Goal: Communication & Community: Ask a question

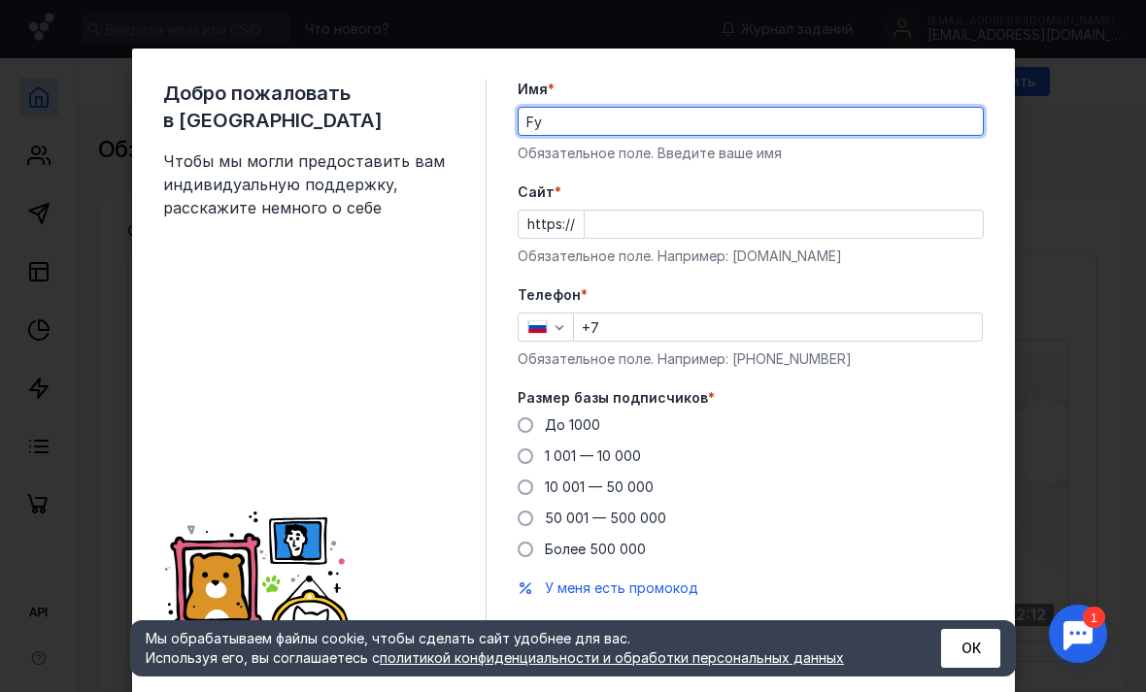
type input "F"
type input "[PERSON_NAME]"
click at [746, 244] on div "Cайт * https:// Обязательное поле. Например: [DOMAIN_NAME]" at bounding box center [751, 225] width 466 height 84
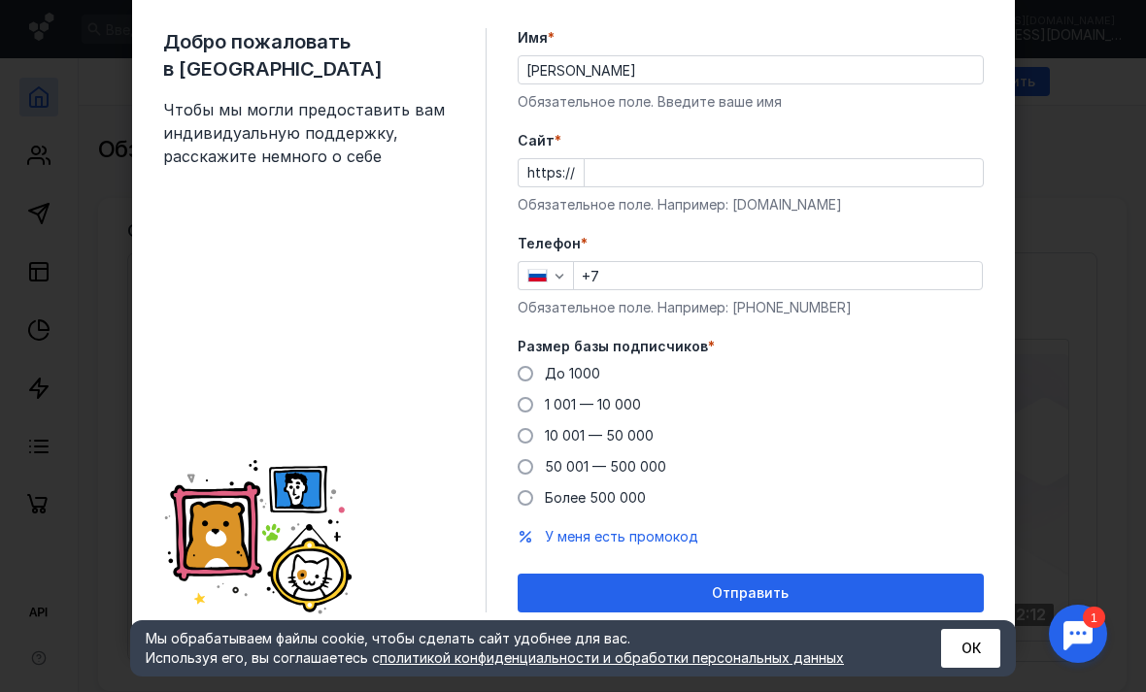
scroll to position [51, 0]
click at [691, 180] on input "Cайт *" at bounding box center [784, 172] width 398 height 27
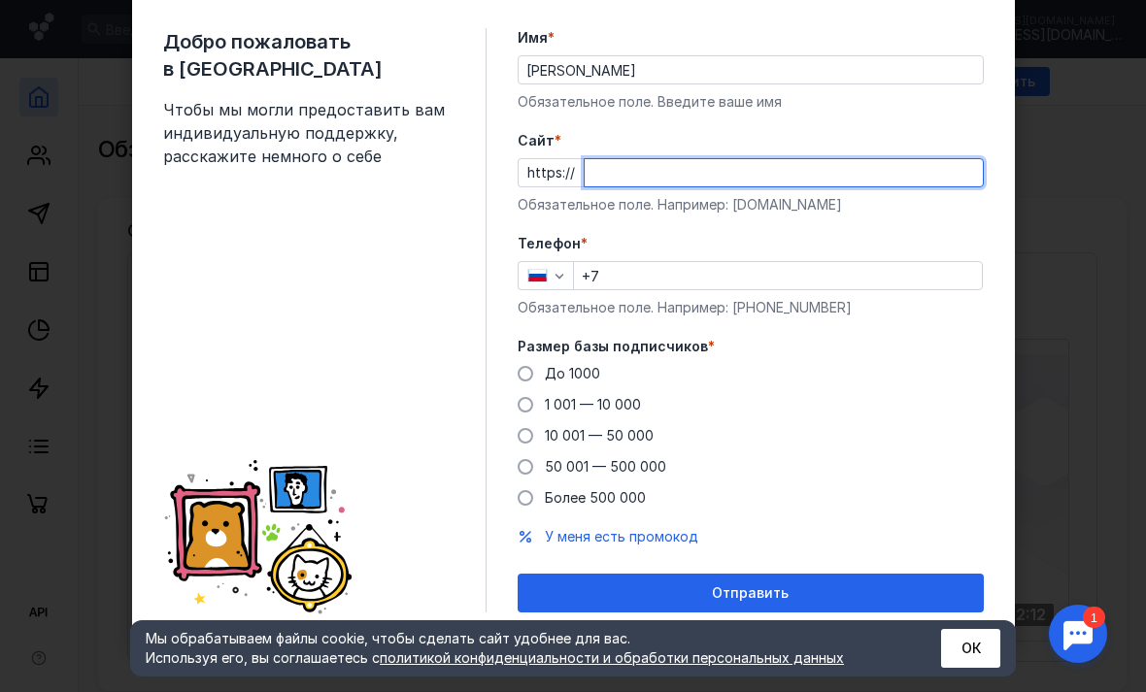
click at [621, 171] on input "Cайт *" at bounding box center [784, 172] width 398 height 27
paste input "[DOMAIN_NAME][URL]"
type input "[DOMAIN_NAME][URL]"
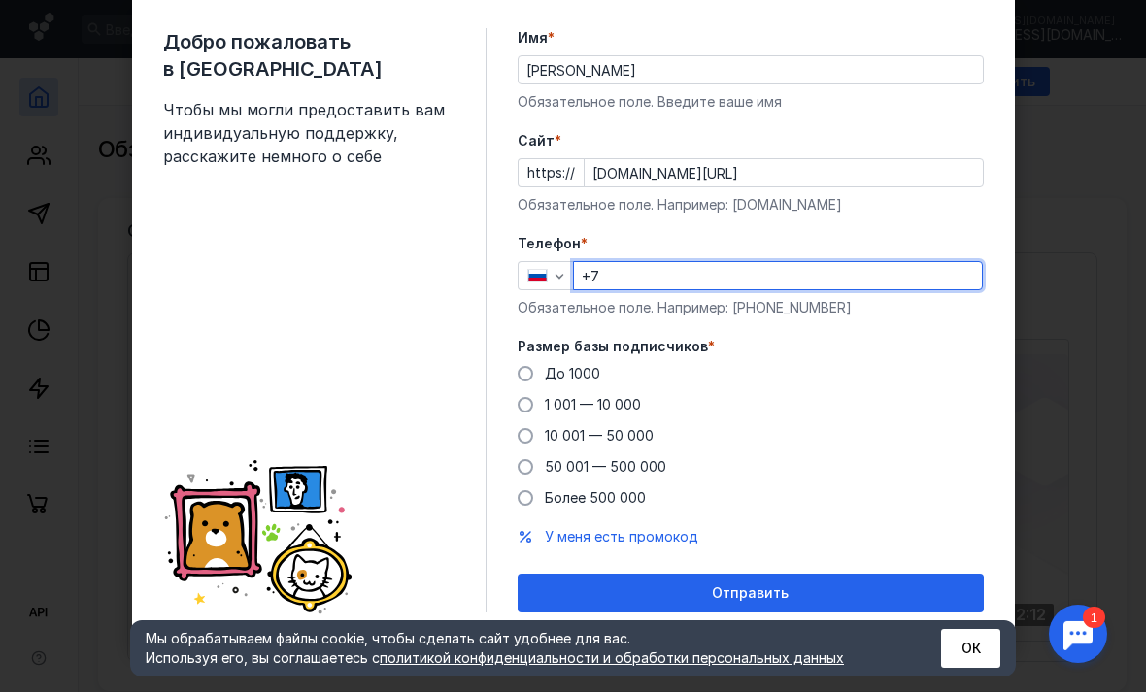
click at [704, 275] on input "+7" at bounding box center [778, 275] width 408 height 27
click at [536, 360] on div "Размер базы подписчиков * До [DATE] 1 001 — 10 000 10 001 — 50 000 50 001 — 500…" at bounding box center [751, 422] width 466 height 171
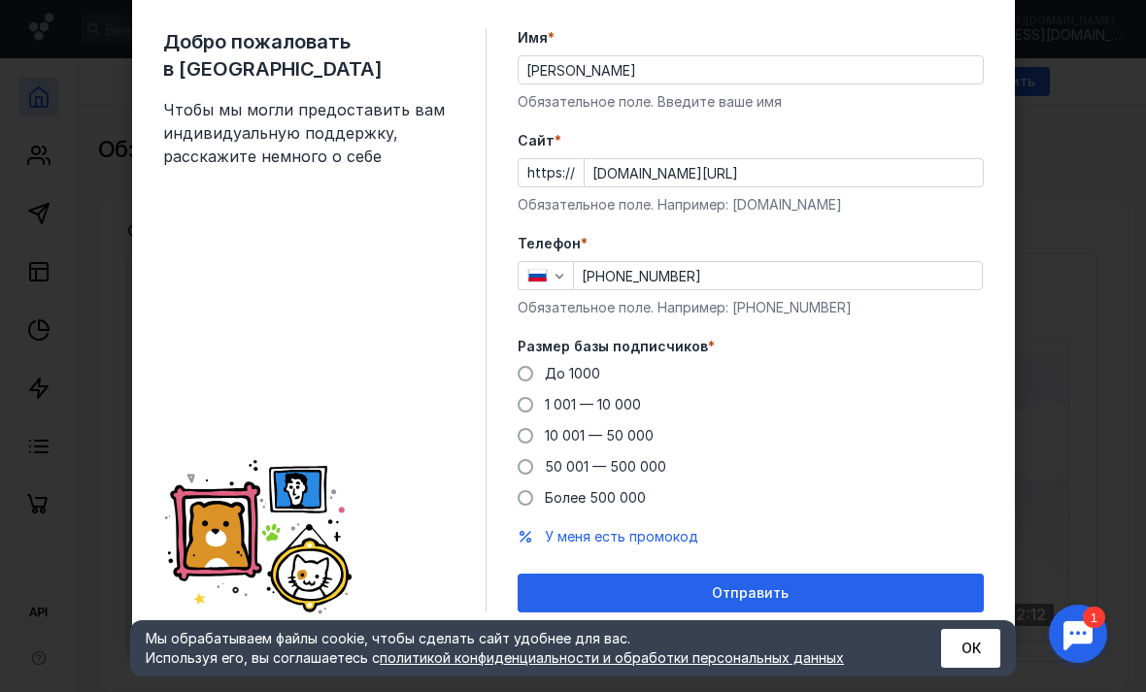
click at [741, 284] on input "[PHONE_NUMBER]" at bounding box center [778, 275] width 408 height 27
type input "[PHONE_NUMBER]"
click at [523, 377] on span at bounding box center [526, 374] width 16 height 16
click at [0, 0] on input "До 1000" at bounding box center [0, 0] width 0 height 0
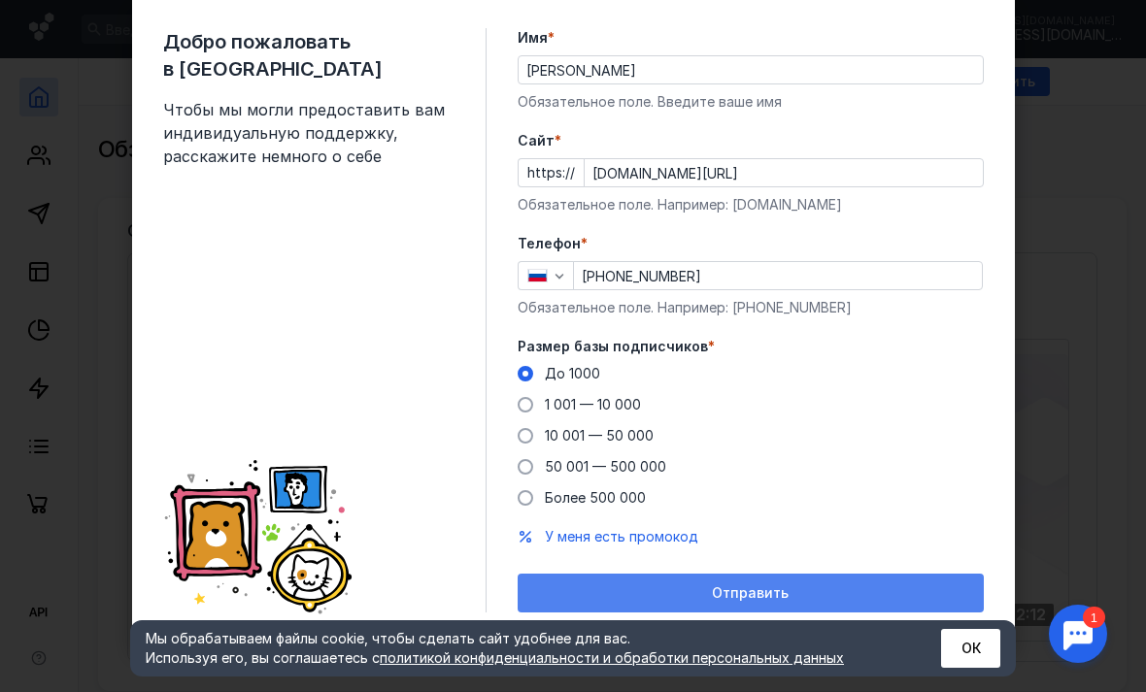
click at [806, 595] on div "Отправить" at bounding box center [750, 594] width 447 height 17
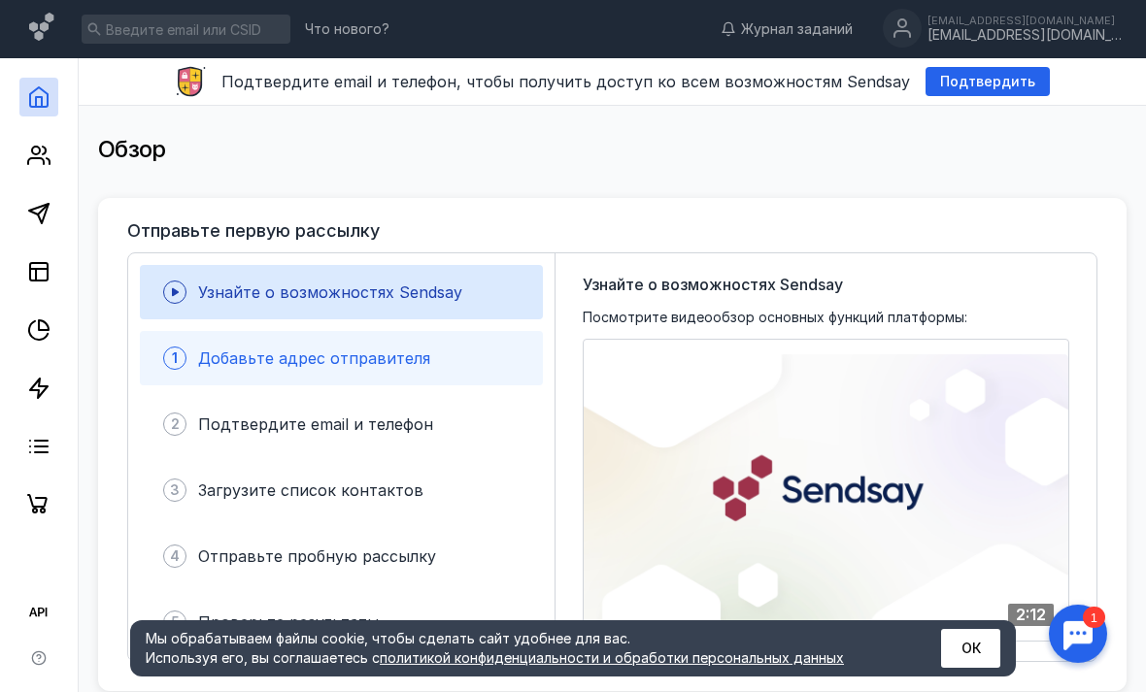
scroll to position [12, 0]
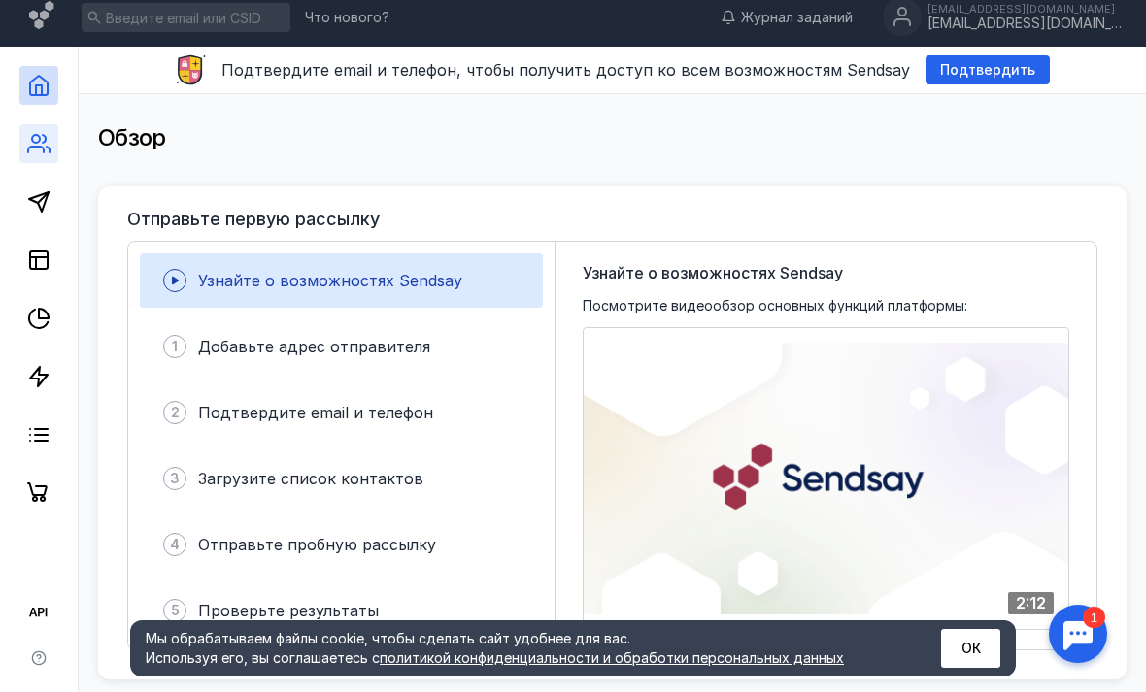
click at [55, 142] on link at bounding box center [38, 143] width 39 height 39
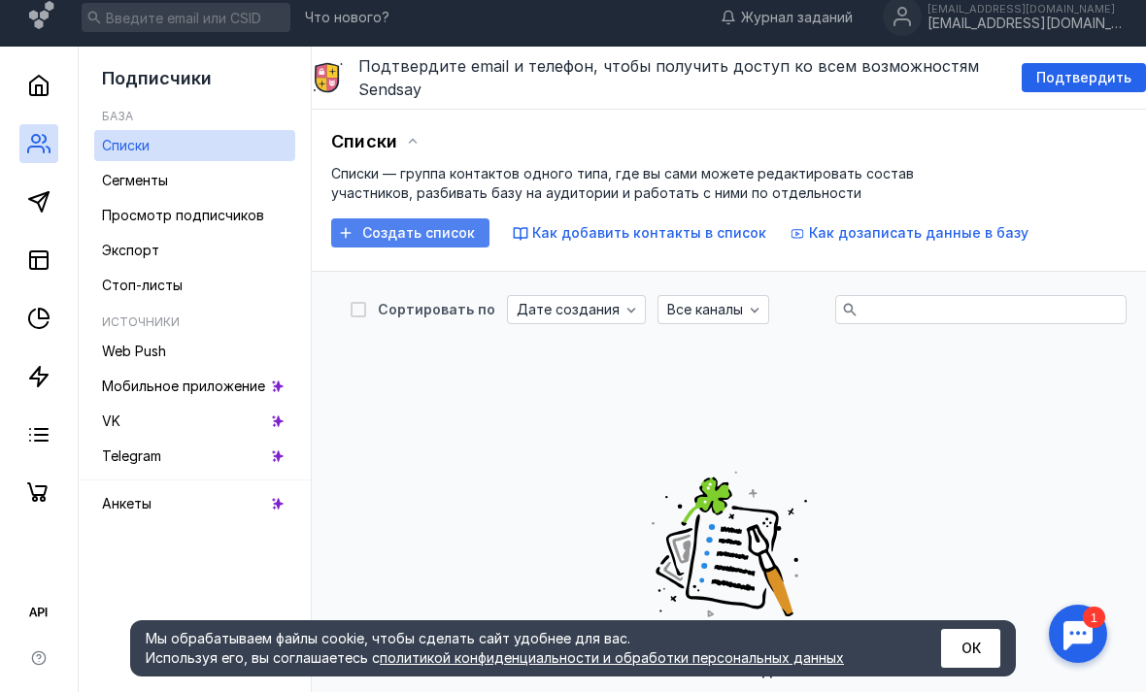
click at [430, 236] on span "Создать список" at bounding box center [418, 233] width 113 height 17
click at [195, 251] on link "Экспорт" at bounding box center [194, 250] width 201 height 31
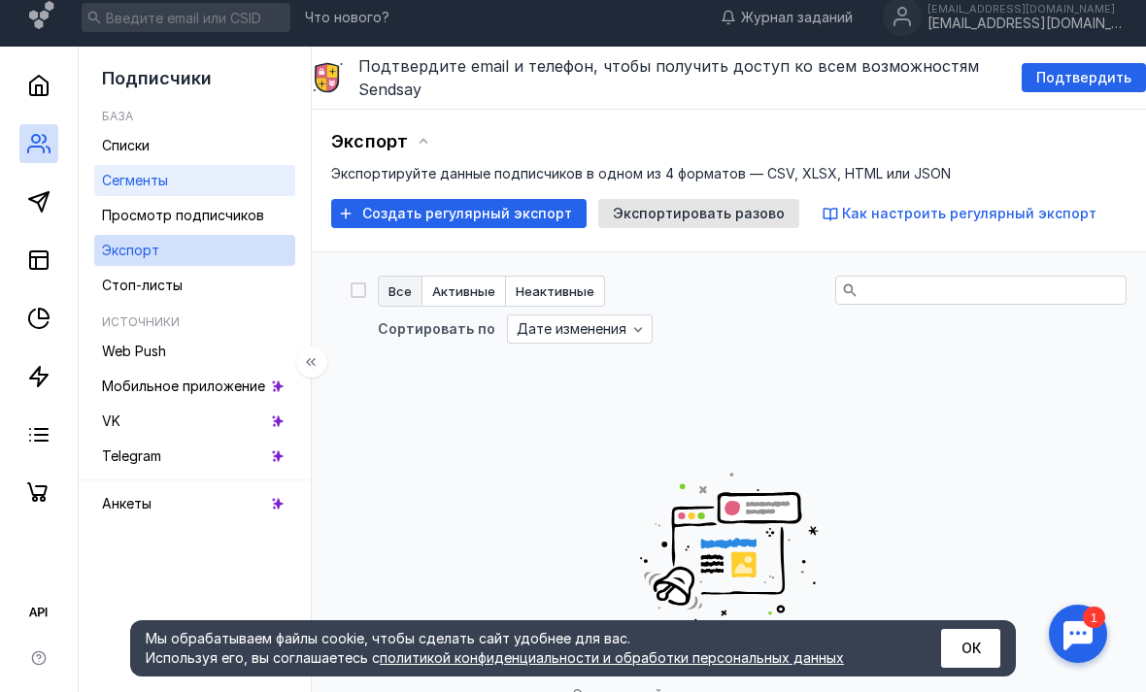
click at [255, 185] on link "Сегменты" at bounding box center [194, 180] width 201 height 31
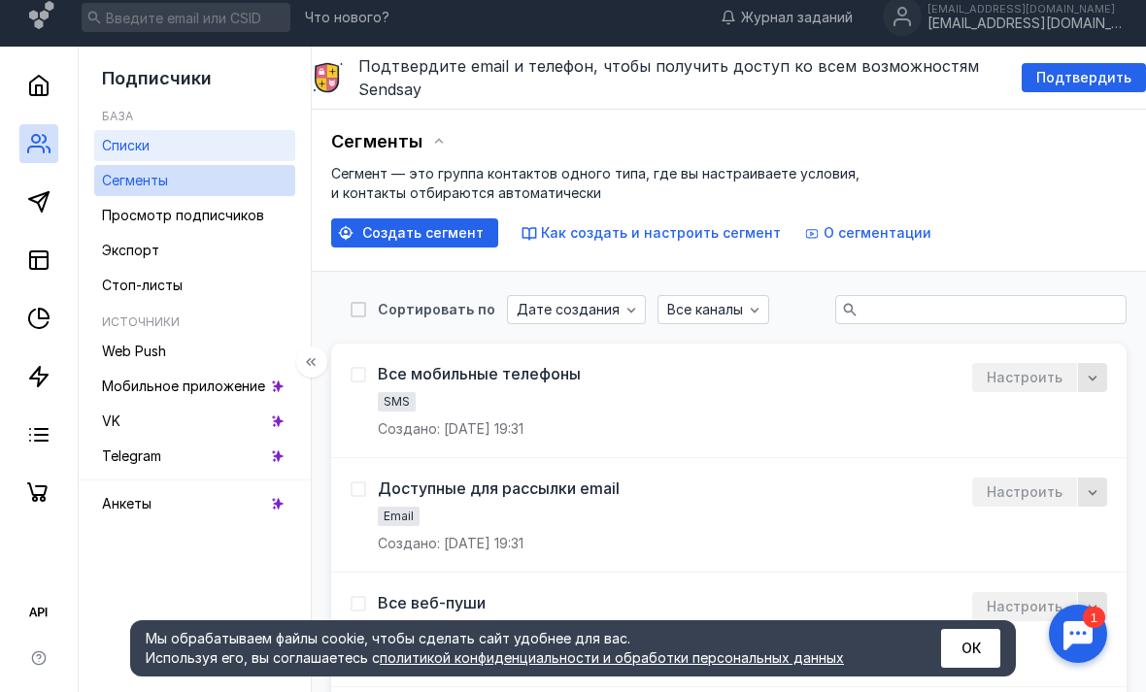
click at [244, 154] on link "Списки" at bounding box center [194, 145] width 201 height 31
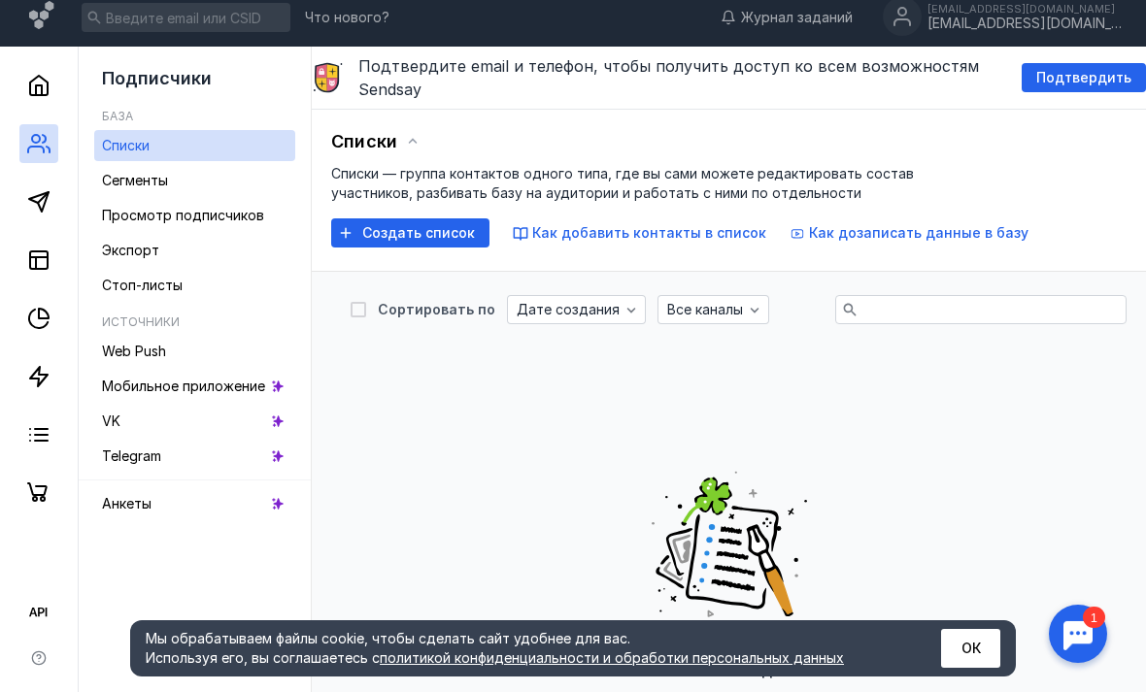
click at [1087, 658] on div at bounding box center [1078, 634] width 60 height 60
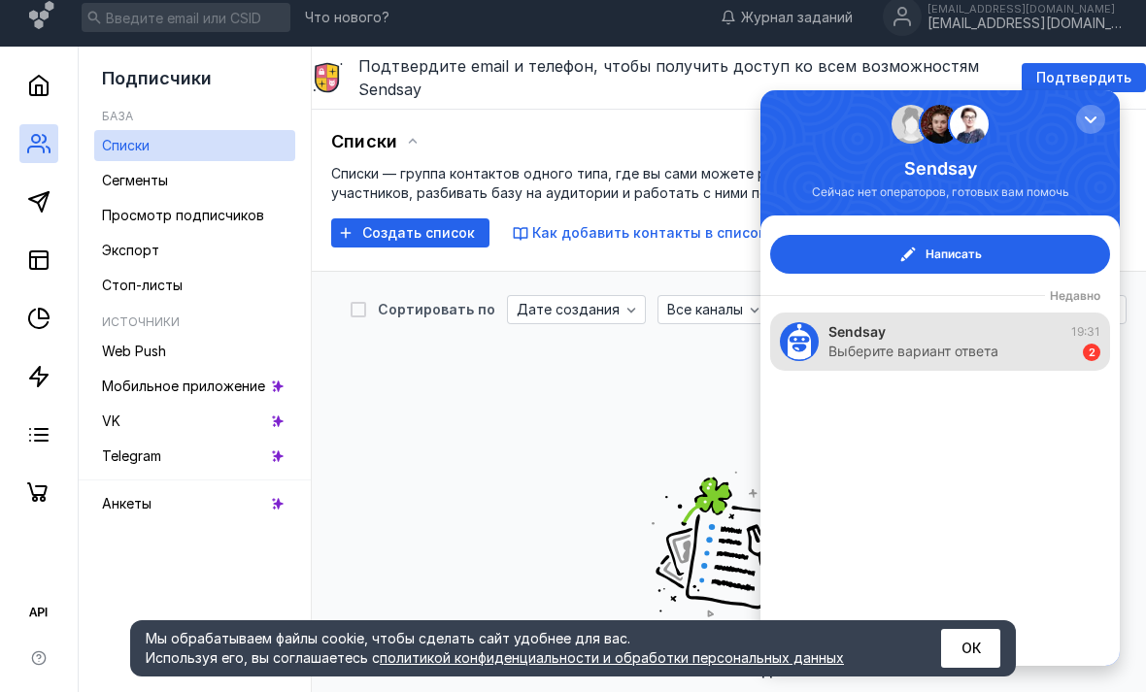
click at [979, 363] on div "Sendsay 19:31 Выберите вариант ответа 2" at bounding box center [940, 342] width 340 height 58
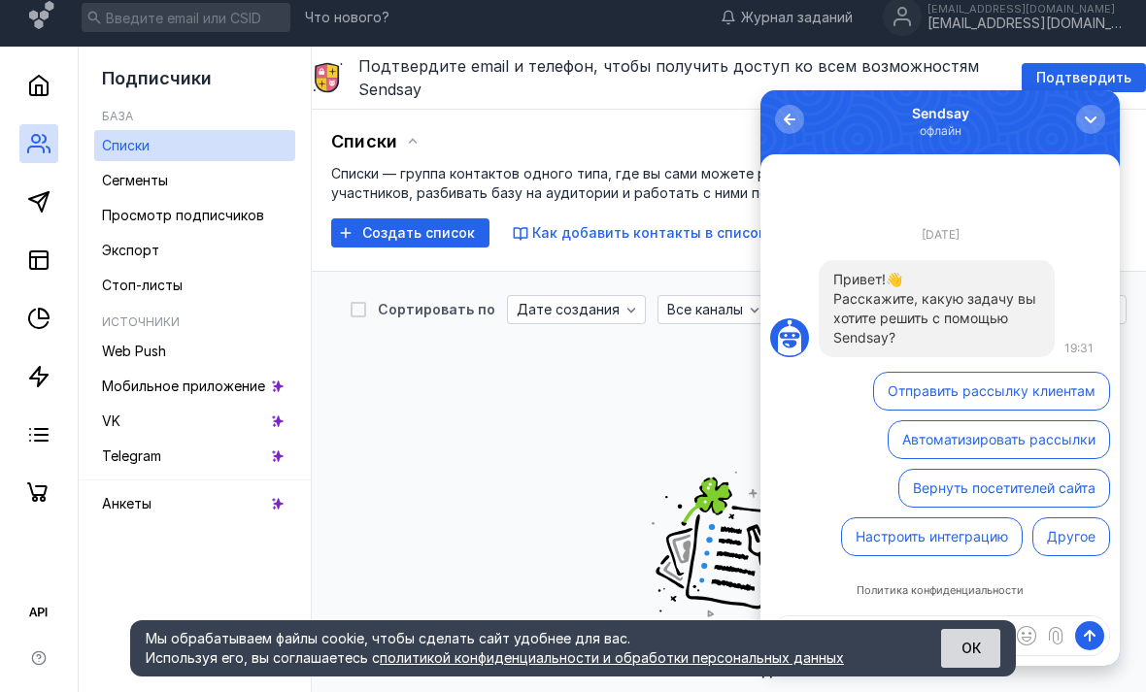
click at [980, 656] on button "ОК" at bounding box center [970, 648] width 59 height 39
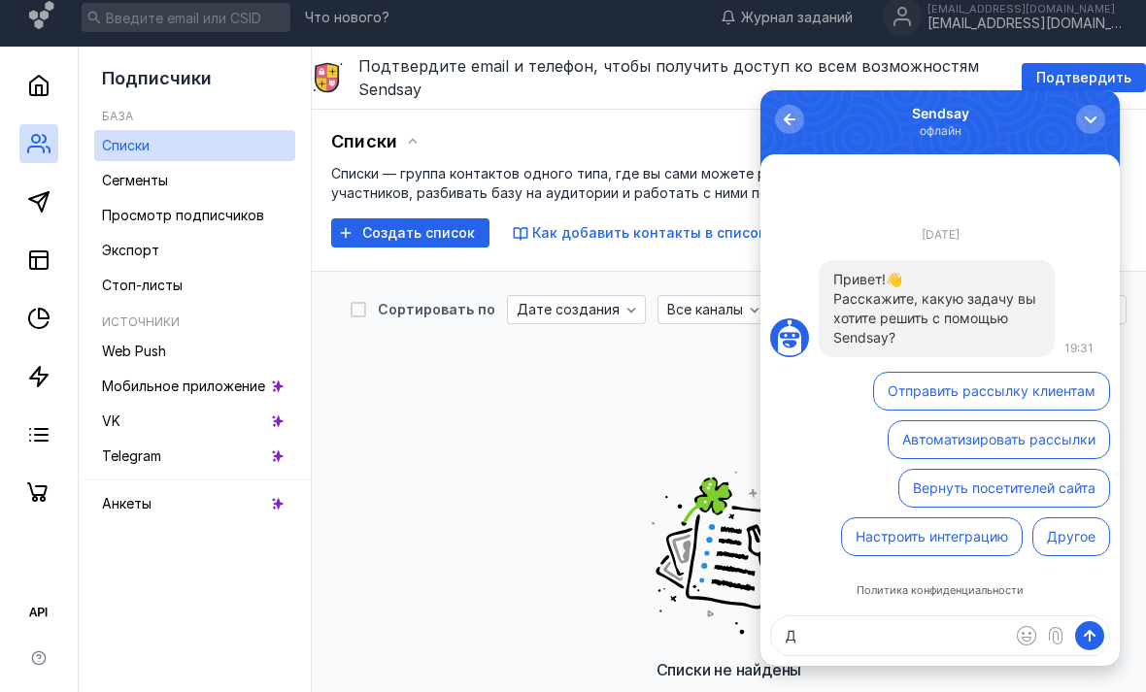
click at [874, 655] on textarea "Д" at bounding box center [940, 636] width 338 height 39
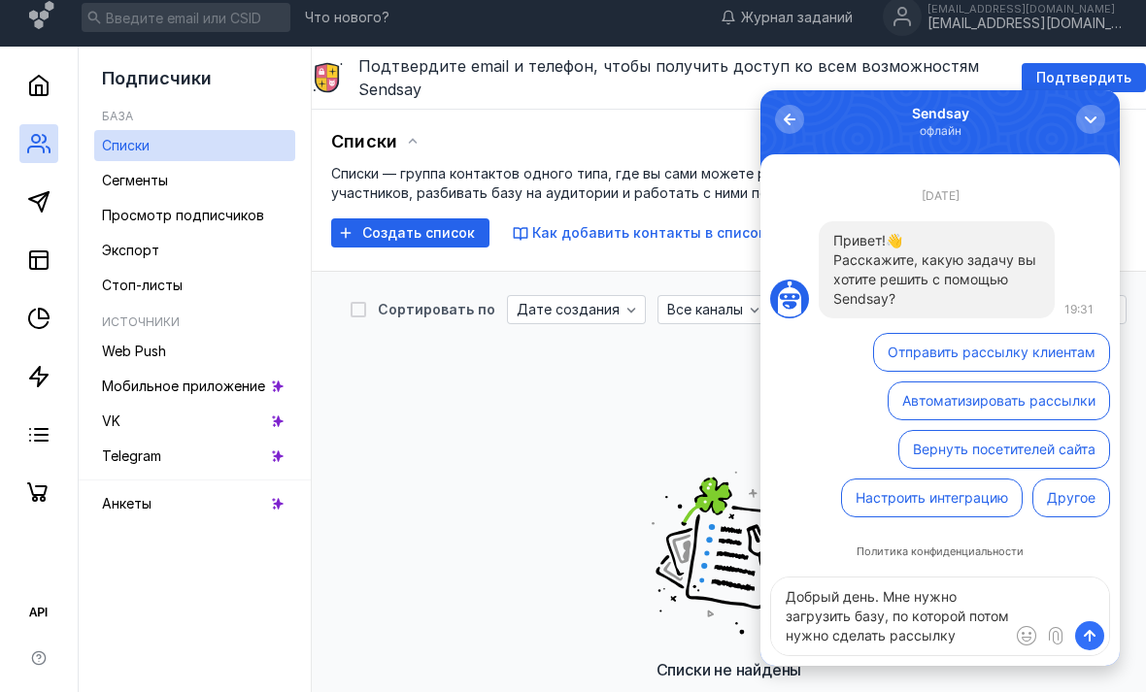
type textarea "Добрый день. Мне нужно загрузить базу, по которой потом нужно сделать рассылку"
click at [1083, 644] on span "submit" at bounding box center [1089, 635] width 19 height 19
